Goal: Task Accomplishment & Management: Manage account settings

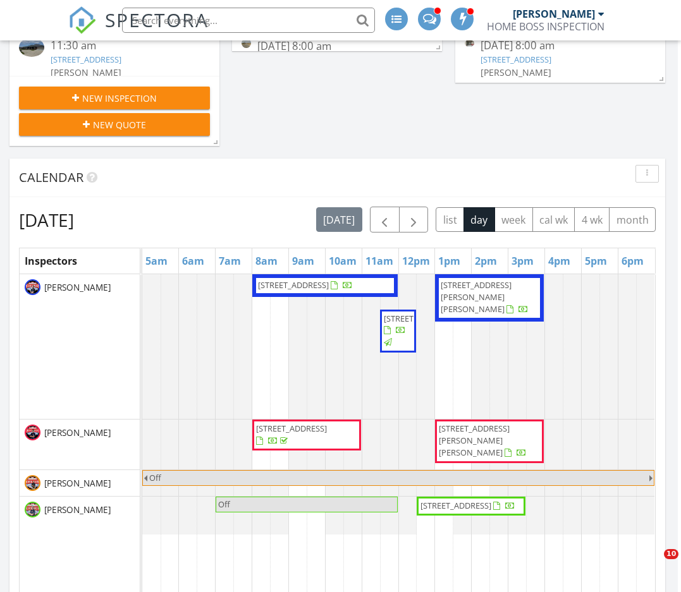
scroll to position [631651, 631713]
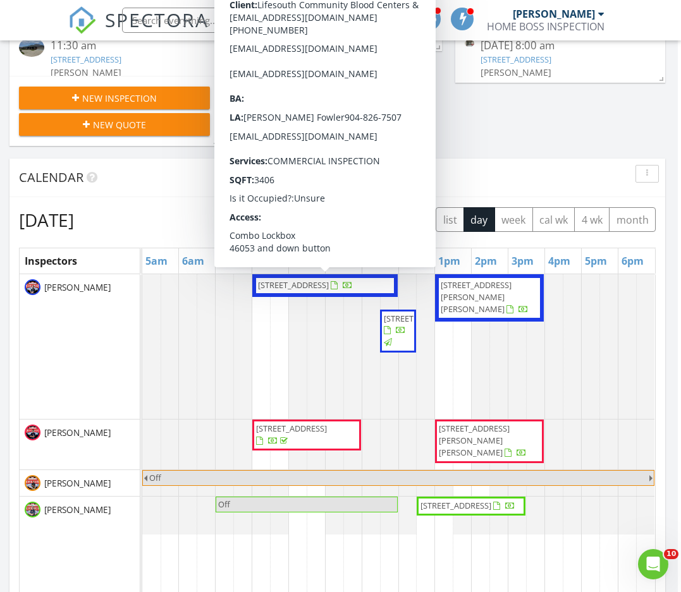
click at [275, 291] on span "6901 N 9th Ave Ste.19, Pensacola 32504" at bounding box center [293, 284] width 71 height 11
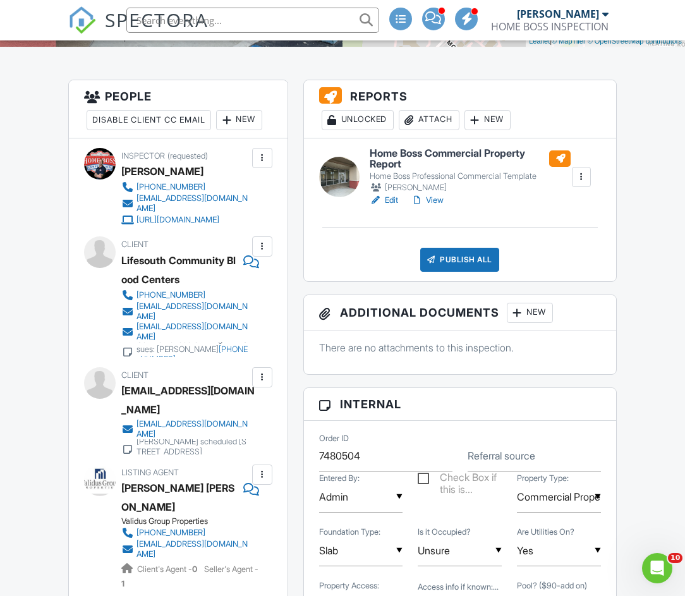
click at [430, 266] on div at bounding box center [431, 259] width 13 height 13
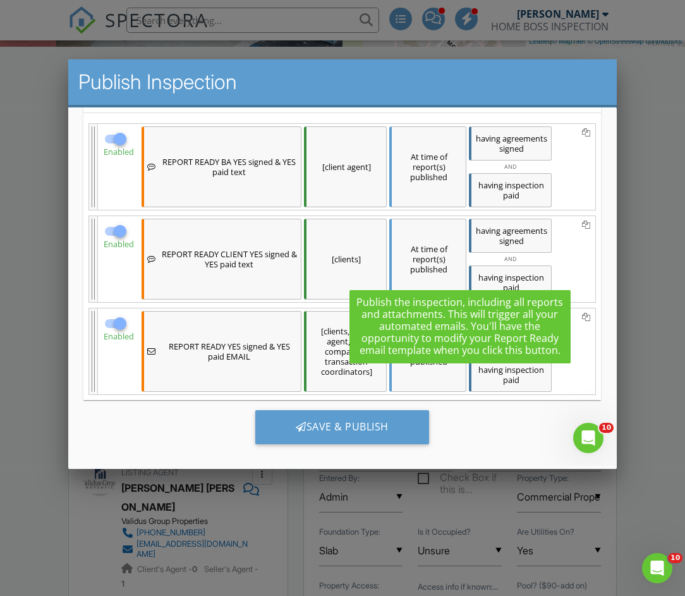
scroll to position [188, 0]
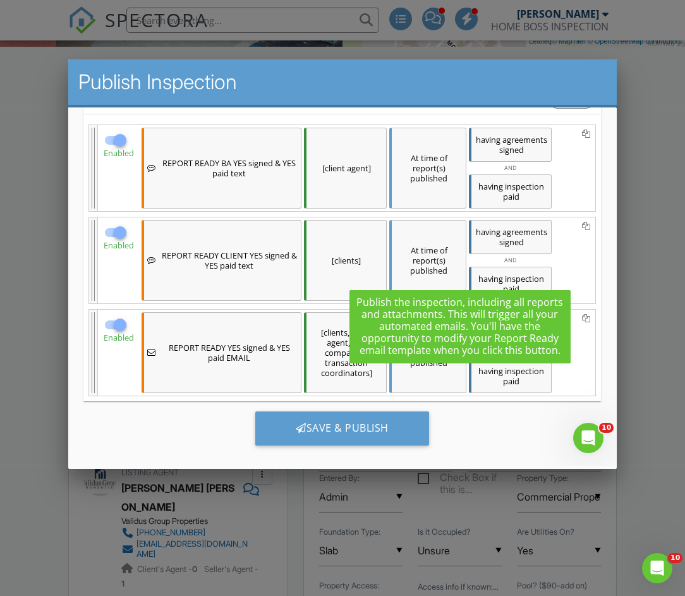
click at [293, 435] on div "Save & Publish" at bounding box center [342, 428] width 174 height 34
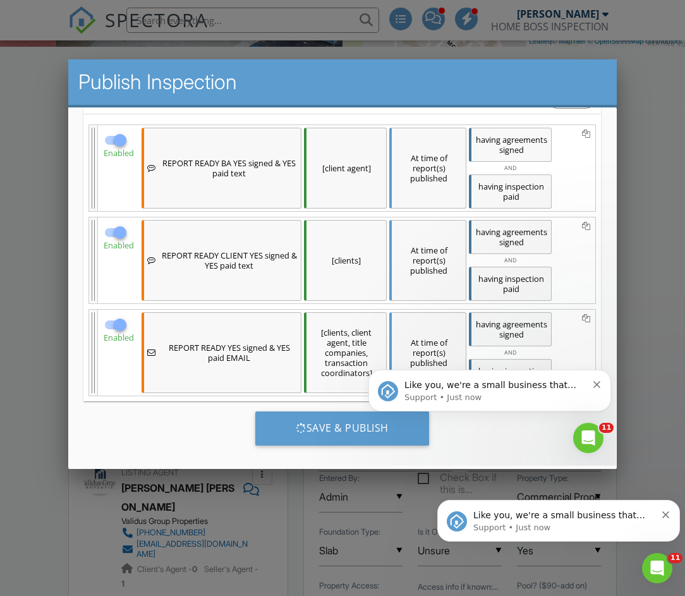
scroll to position [0, 0]
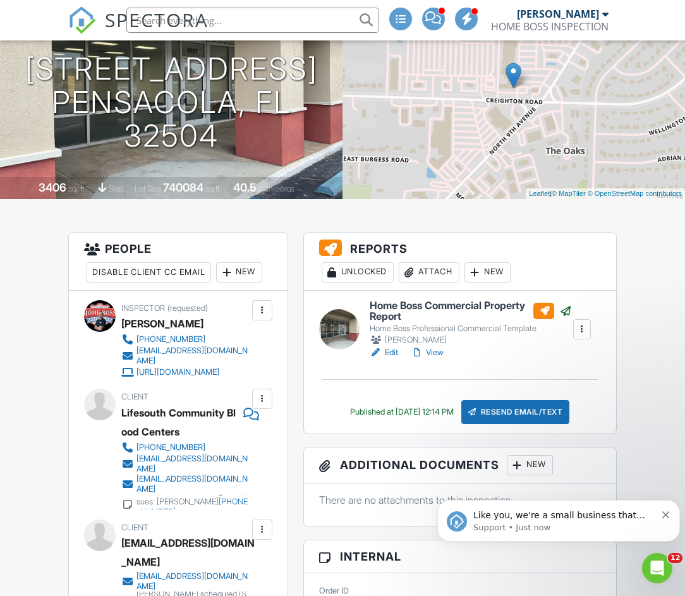
click at [444, 359] on link "View" at bounding box center [427, 352] width 33 height 13
